Goal: Entertainment & Leisure: Browse casually

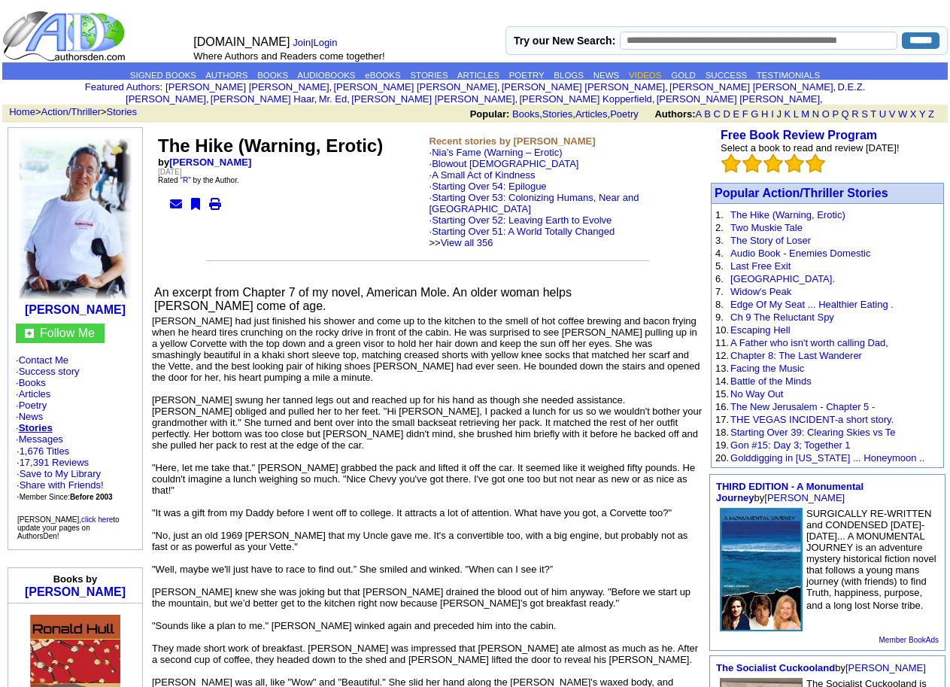
click at [658, 75] on link "VIDEOS" at bounding box center [645, 75] width 32 height 9
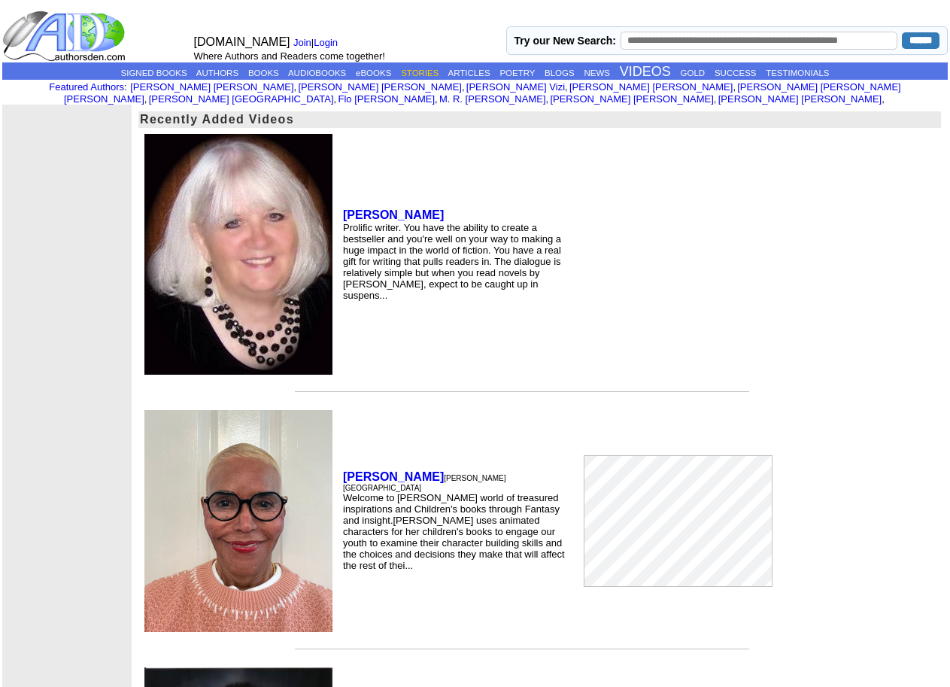
click at [427, 73] on link "STORIES" at bounding box center [420, 72] width 38 height 9
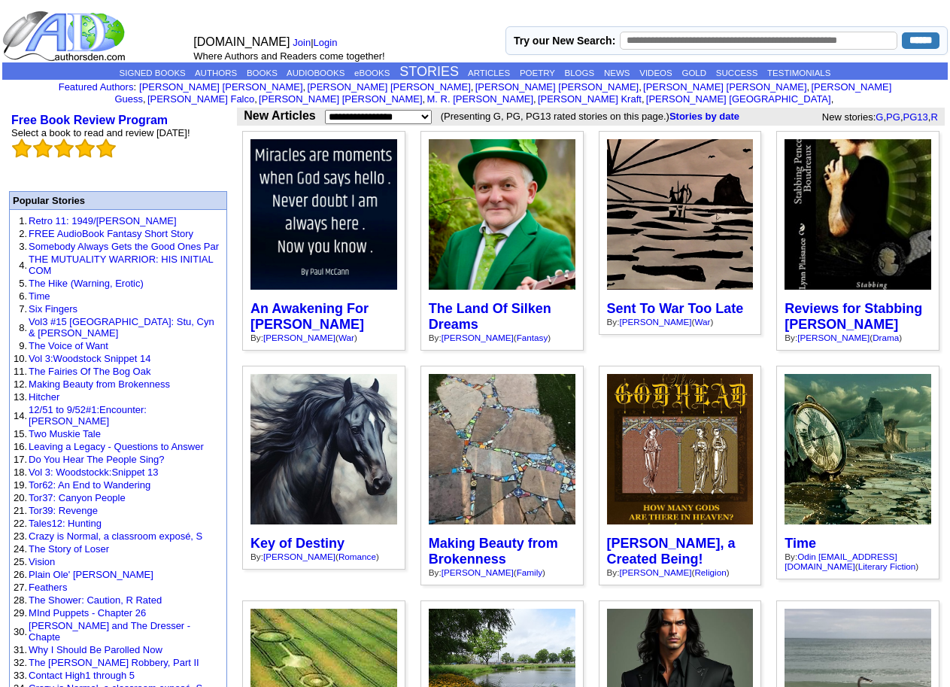
click at [422, 110] on select "**********" at bounding box center [378, 117] width 107 height 14
